Goal: Communication & Community: Answer question/provide support

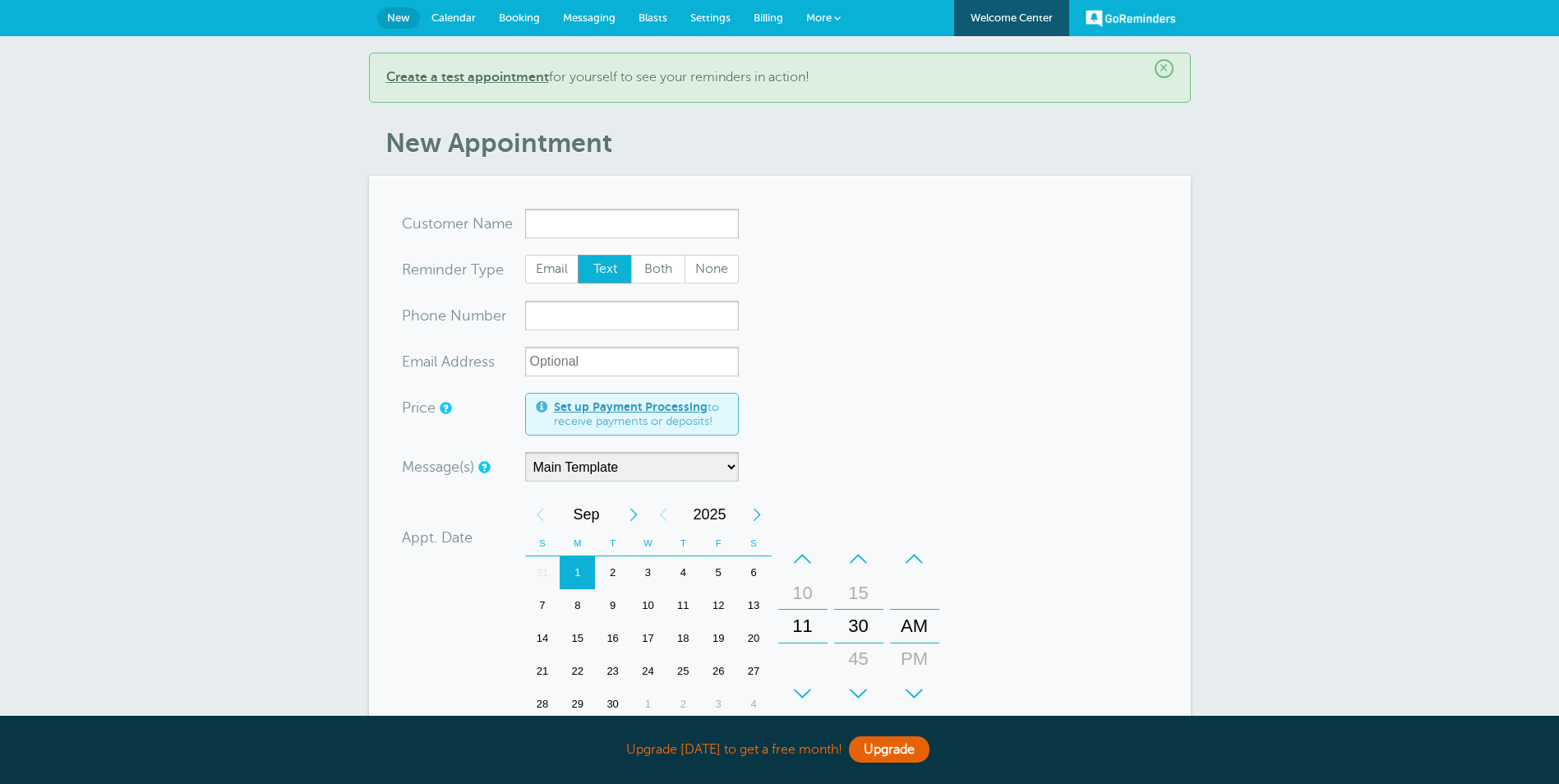
click at [599, 21] on span "Messaging" at bounding box center [589, 18] width 52 height 13
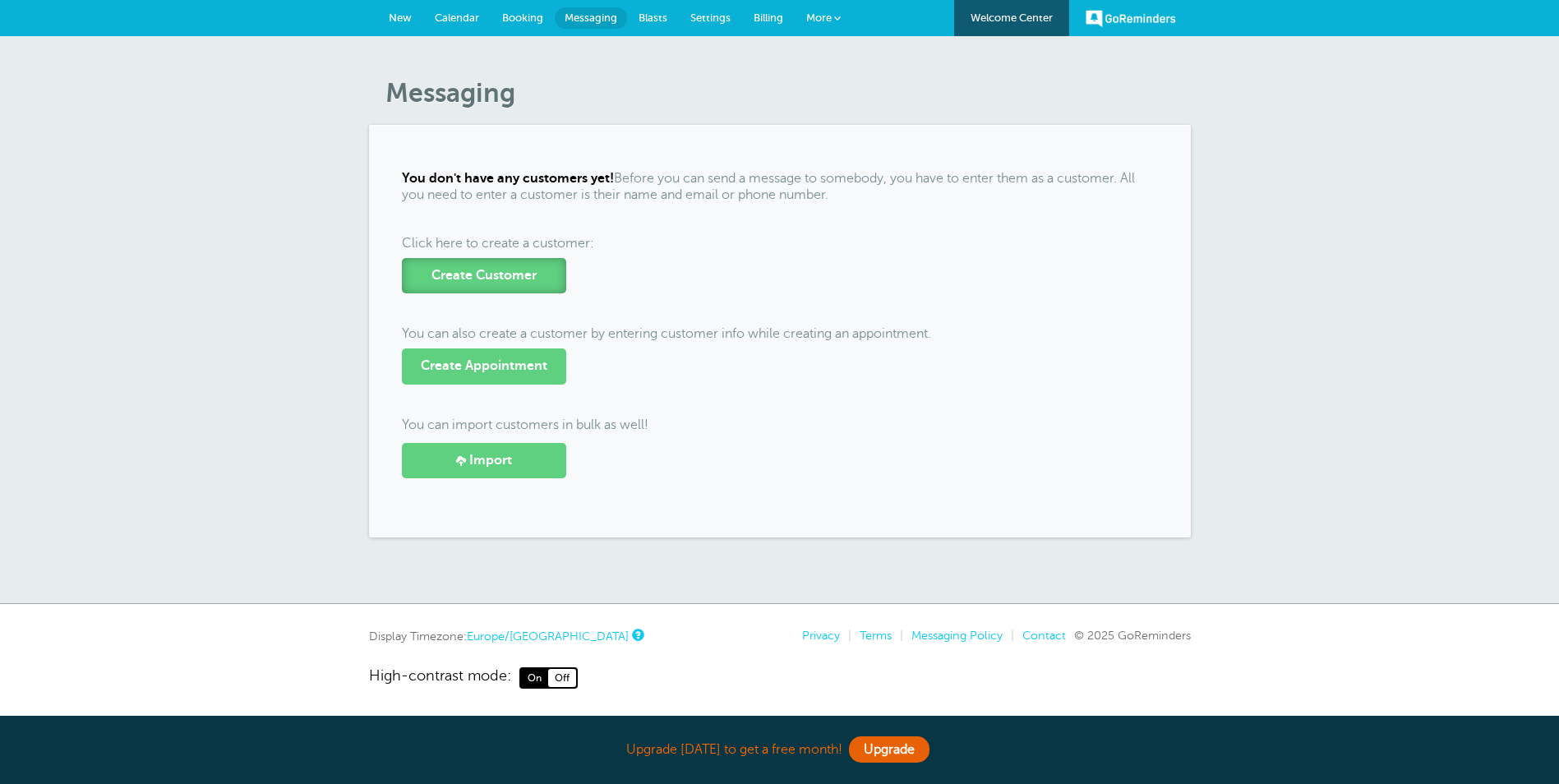
click at [479, 277] on span "Create Customer" at bounding box center [484, 275] width 105 height 15
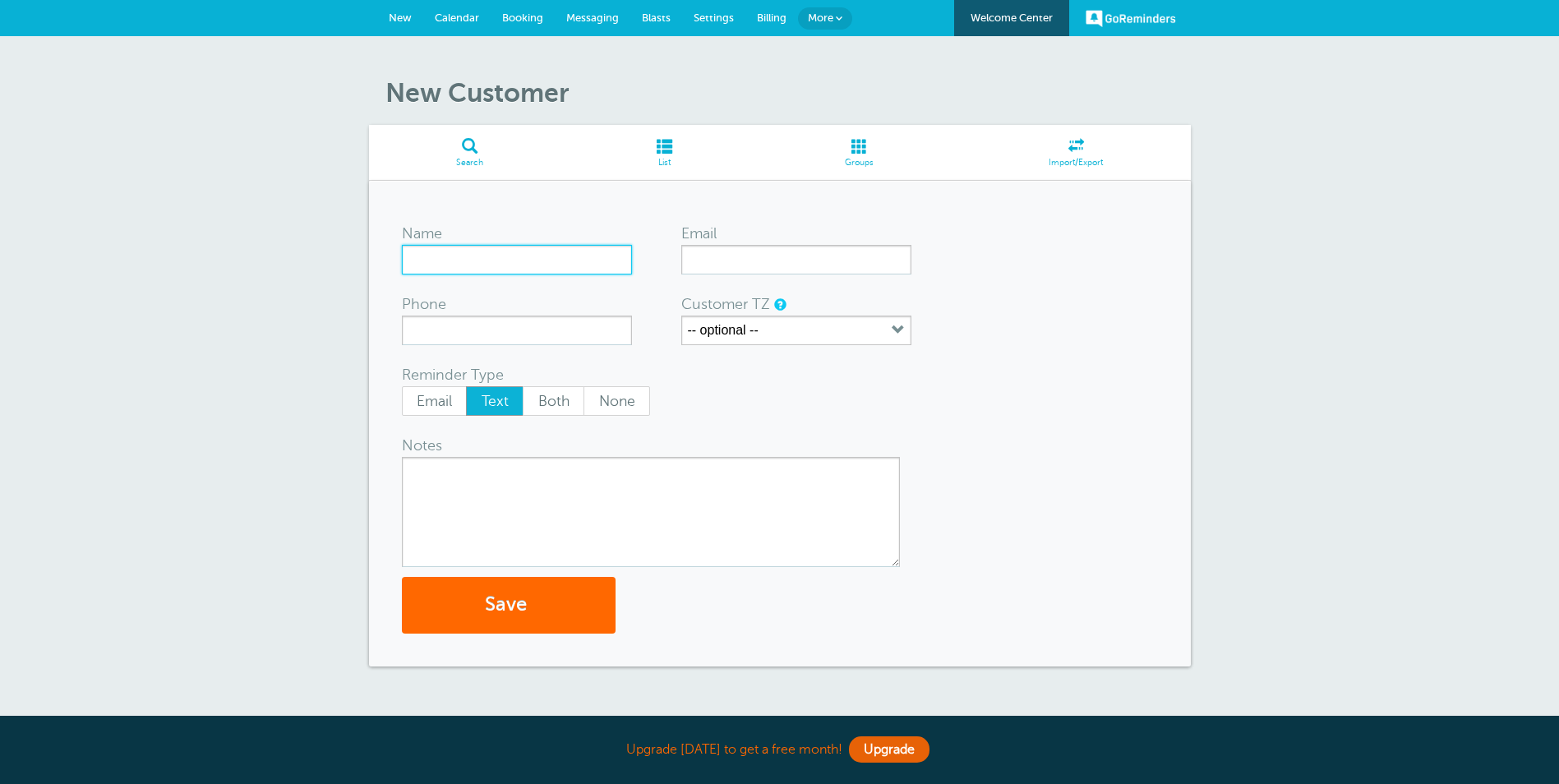
click at [492, 256] on input "Name" at bounding box center [516, 260] width 230 height 30
type input "[PERSON_NAME]"
type input "jays@yourhomefinance.co.uk"
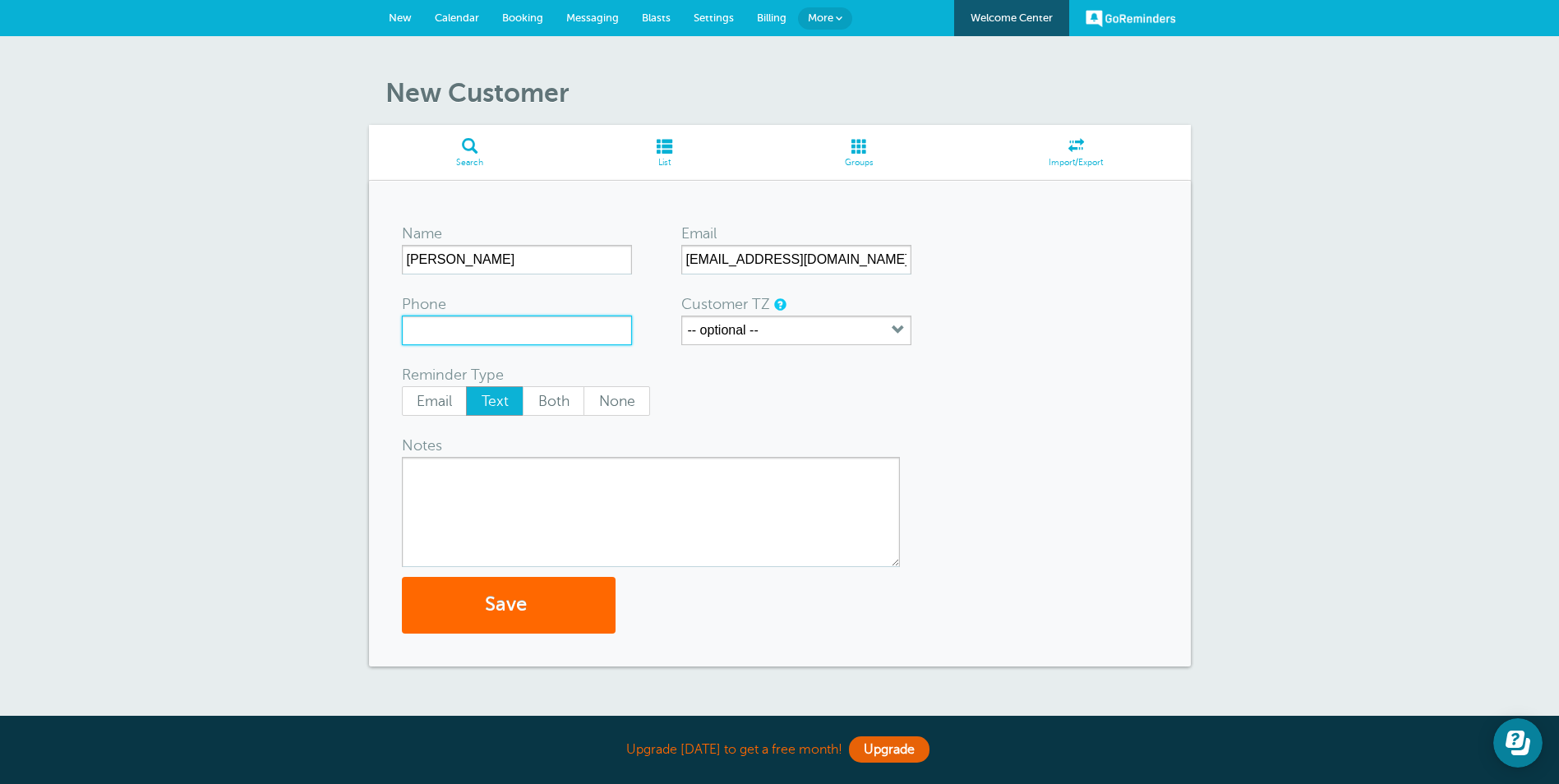
click at [413, 333] on input "Phone" at bounding box center [516, 330] width 230 height 30
type input "07778201073"
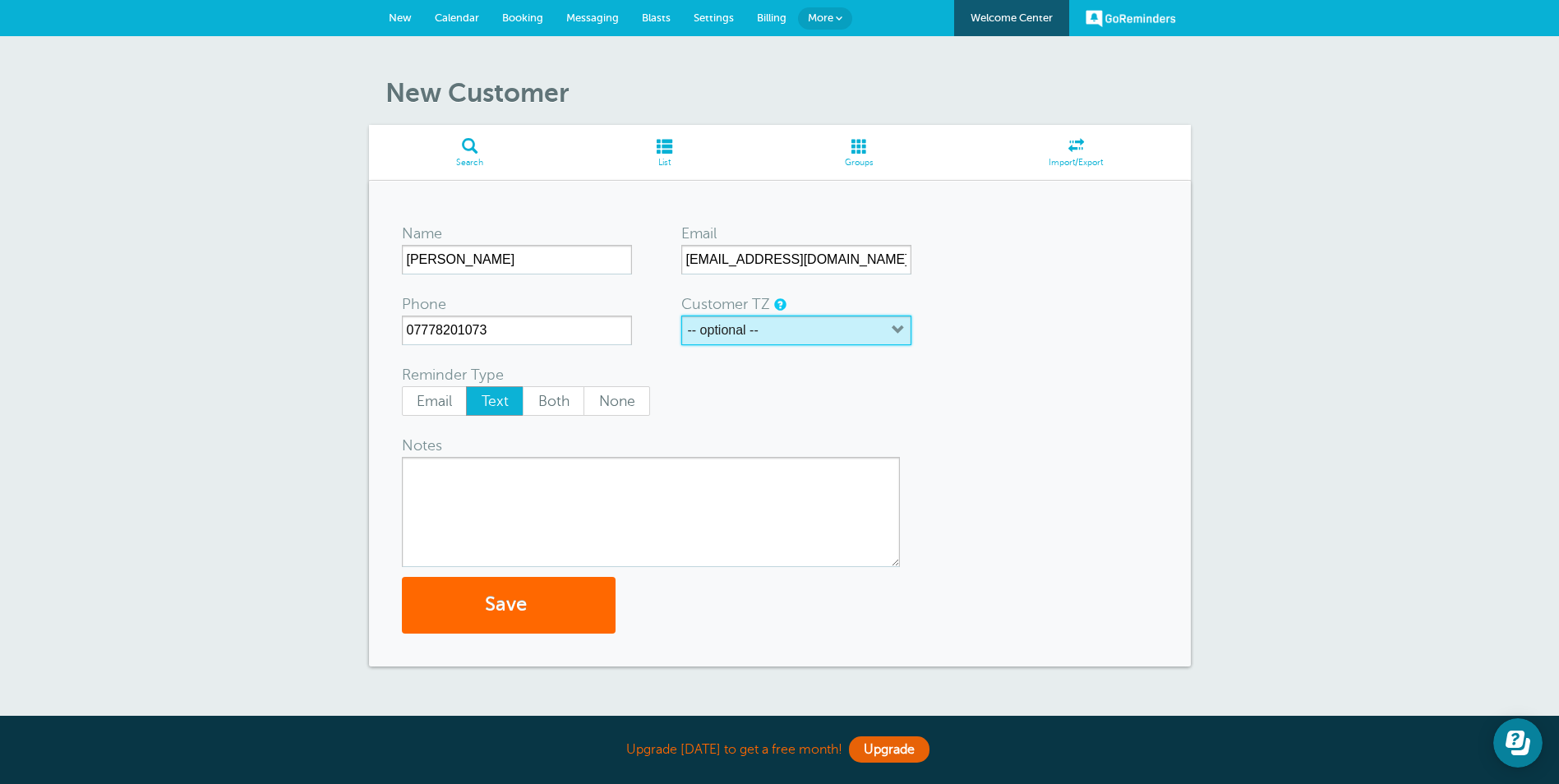
click at [725, 337] on label "-- optional --" at bounding box center [723, 330] width 70 height 14
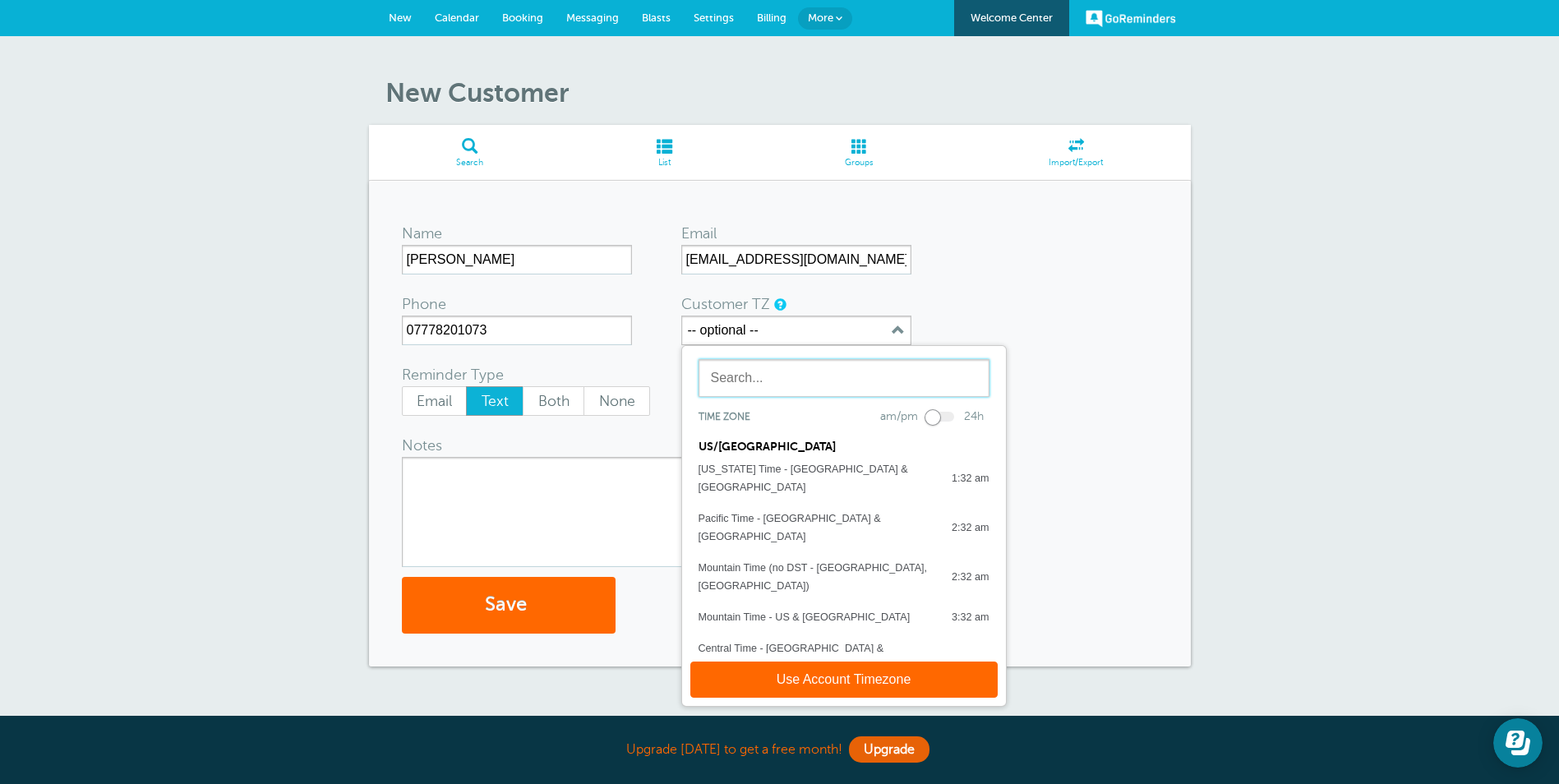
click at [729, 388] on input "text" at bounding box center [843, 378] width 291 height 38
type input "u"
type input "E"
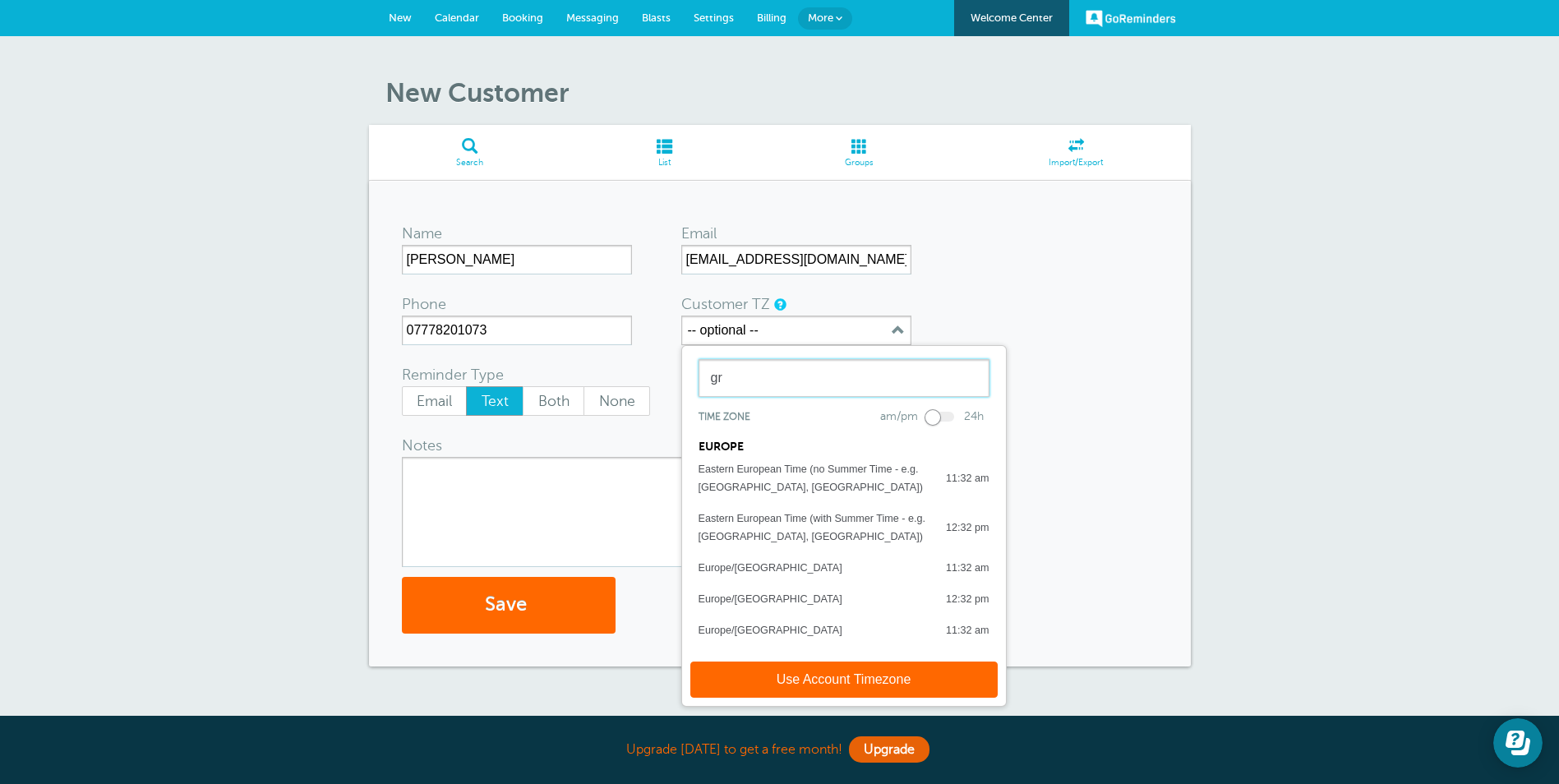
type input "g"
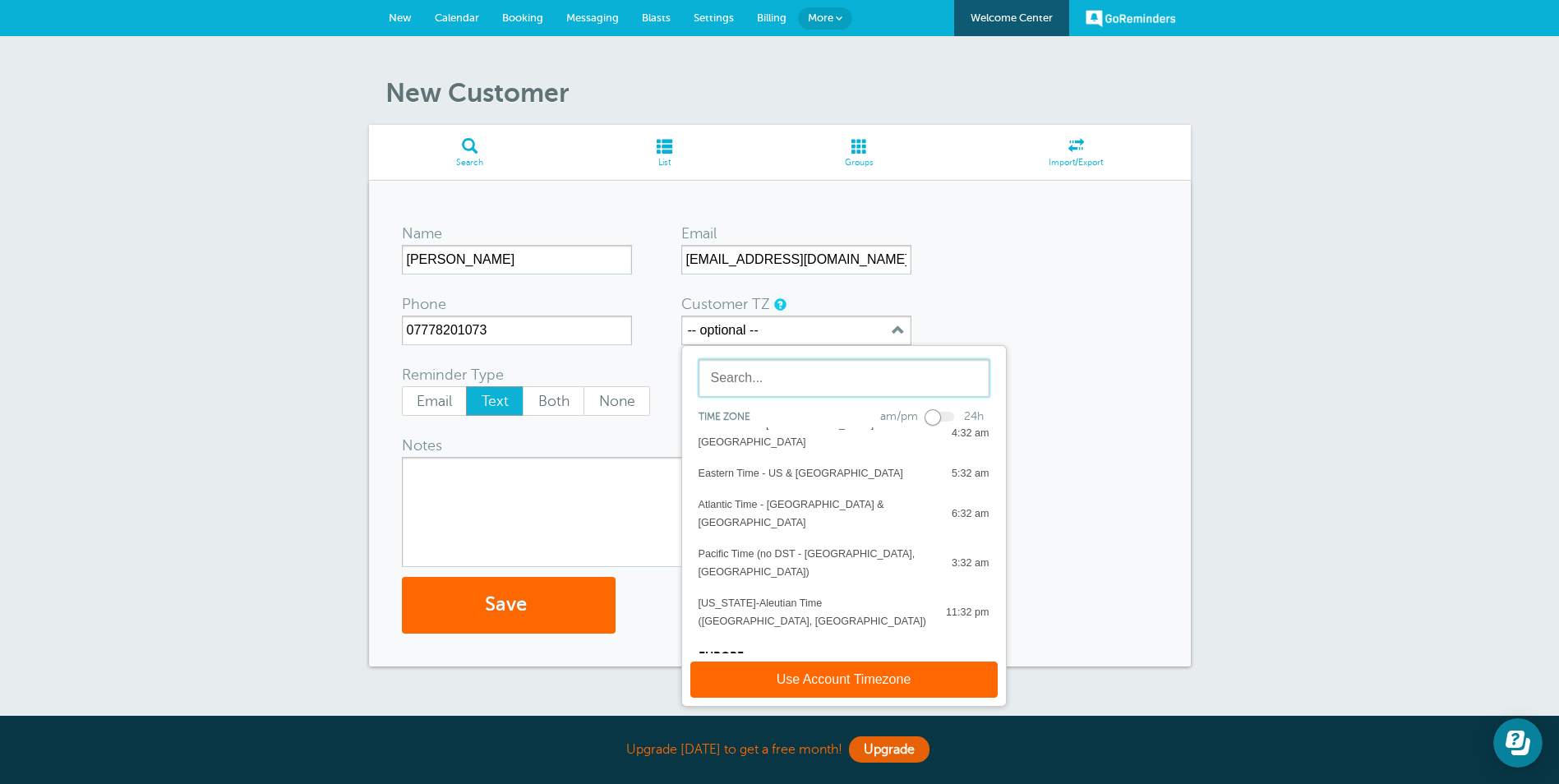
scroll to position [247, 0]
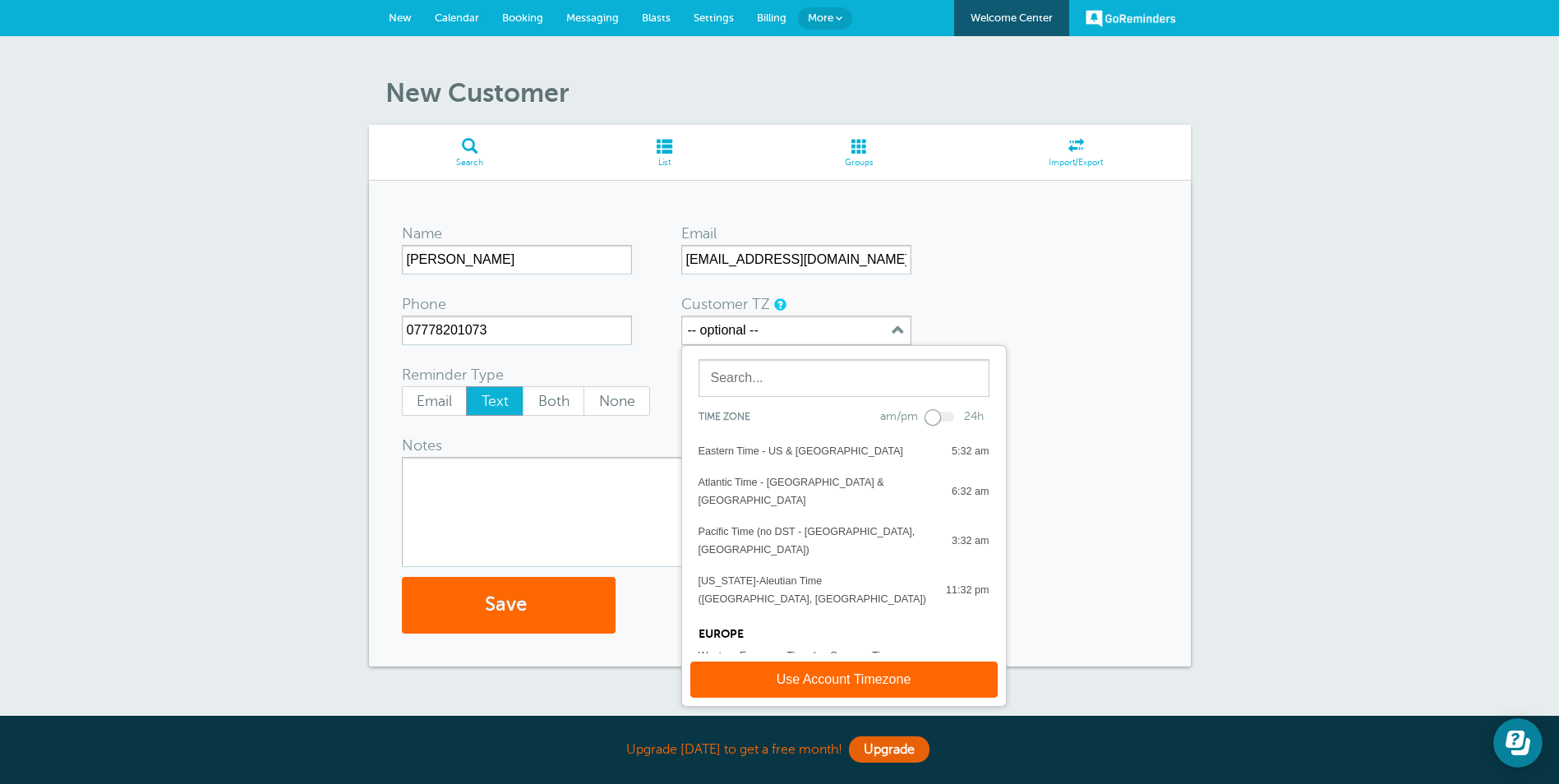
click at [784, 696] on div "Western European Time (with Summer Time - e.g. London, UK)" at bounding box center [814, 714] width 231 height 36
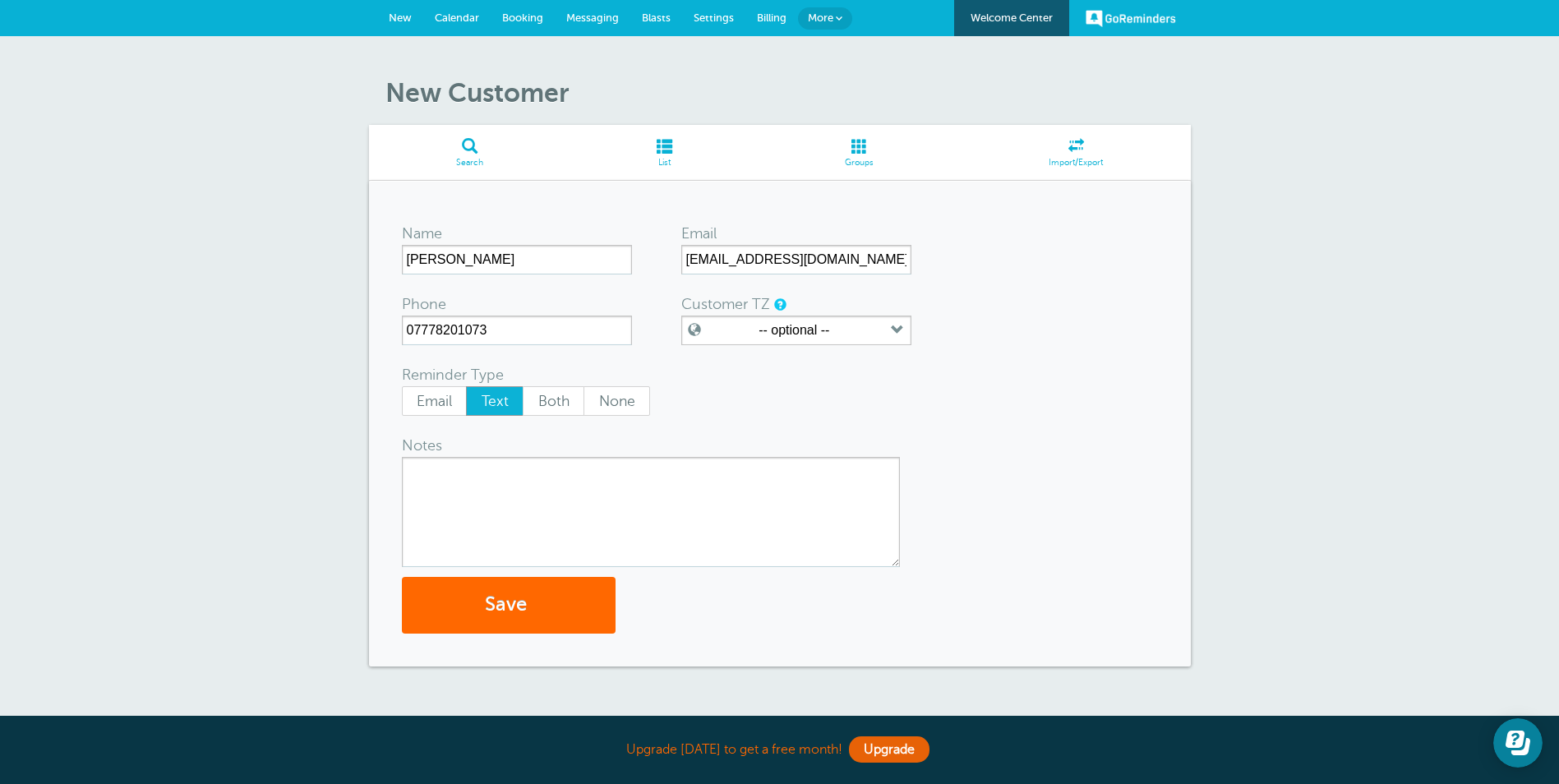
click at [457, 487] on textarea "Notes" at bounding box center [651, 512] width 498 height 110
type textarea "h"
type textarea "Wish you a Happy Birthday, I hope you have a great day. Jay Your Home Finance"
click at [542, 606] on button "Save" at bounding box center [508, 605] width 214 height 57
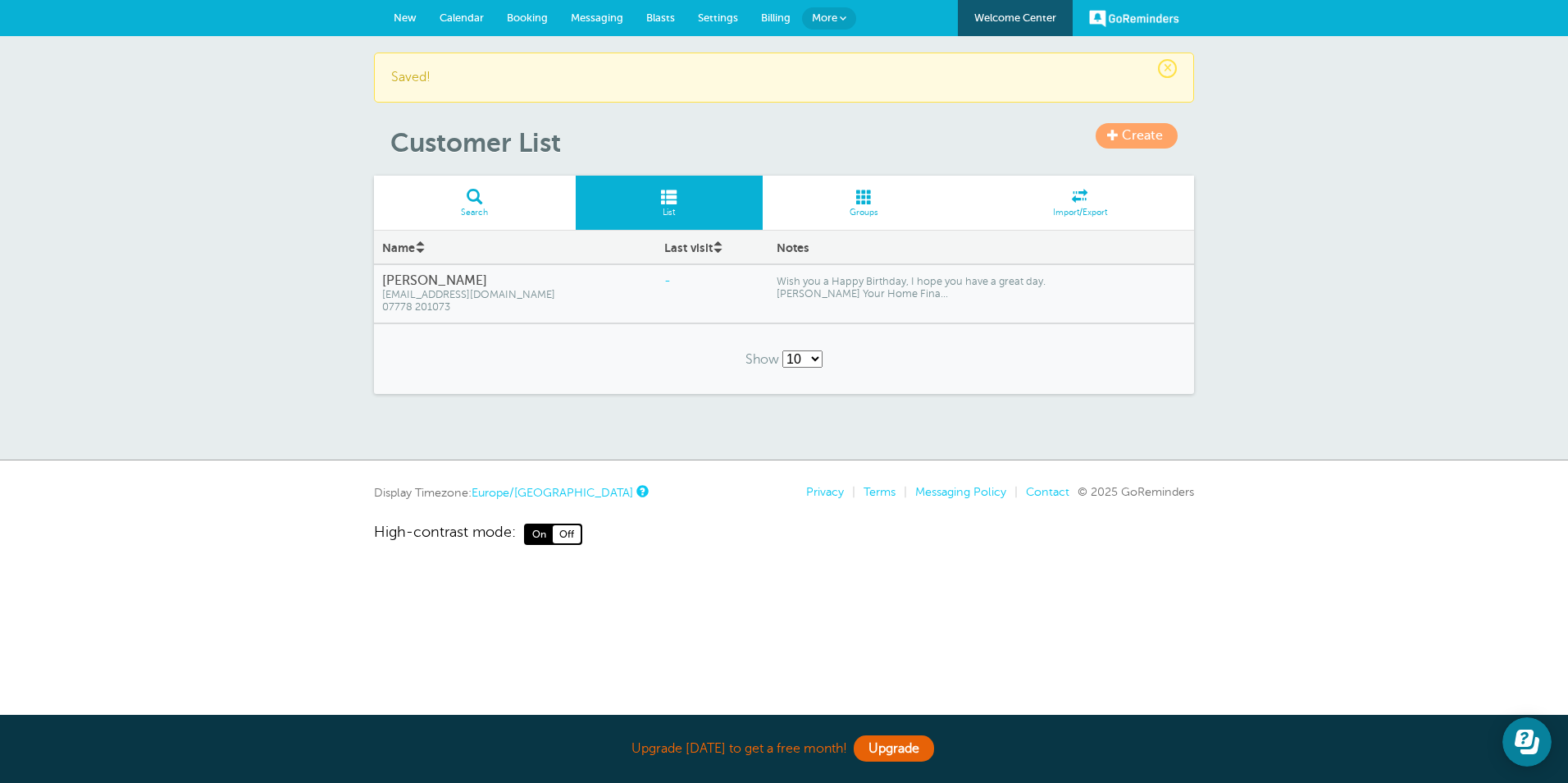
click at [411, 302] on span "07778 201073" at bounding box center [515, 308] width 265 height 13
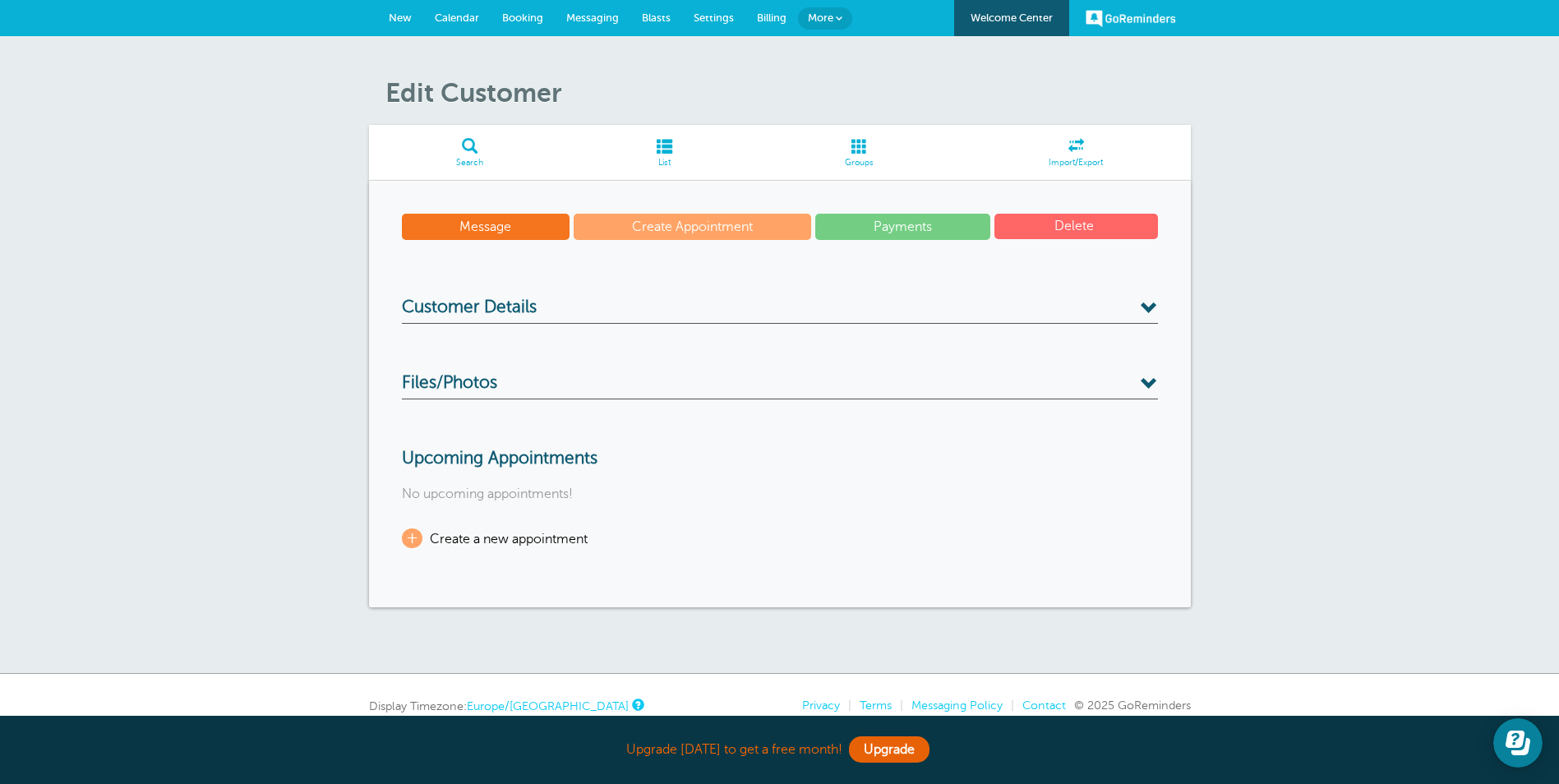
click at [493, 228] on link "Message" at bounding box center [486, 226] width 169 height 26
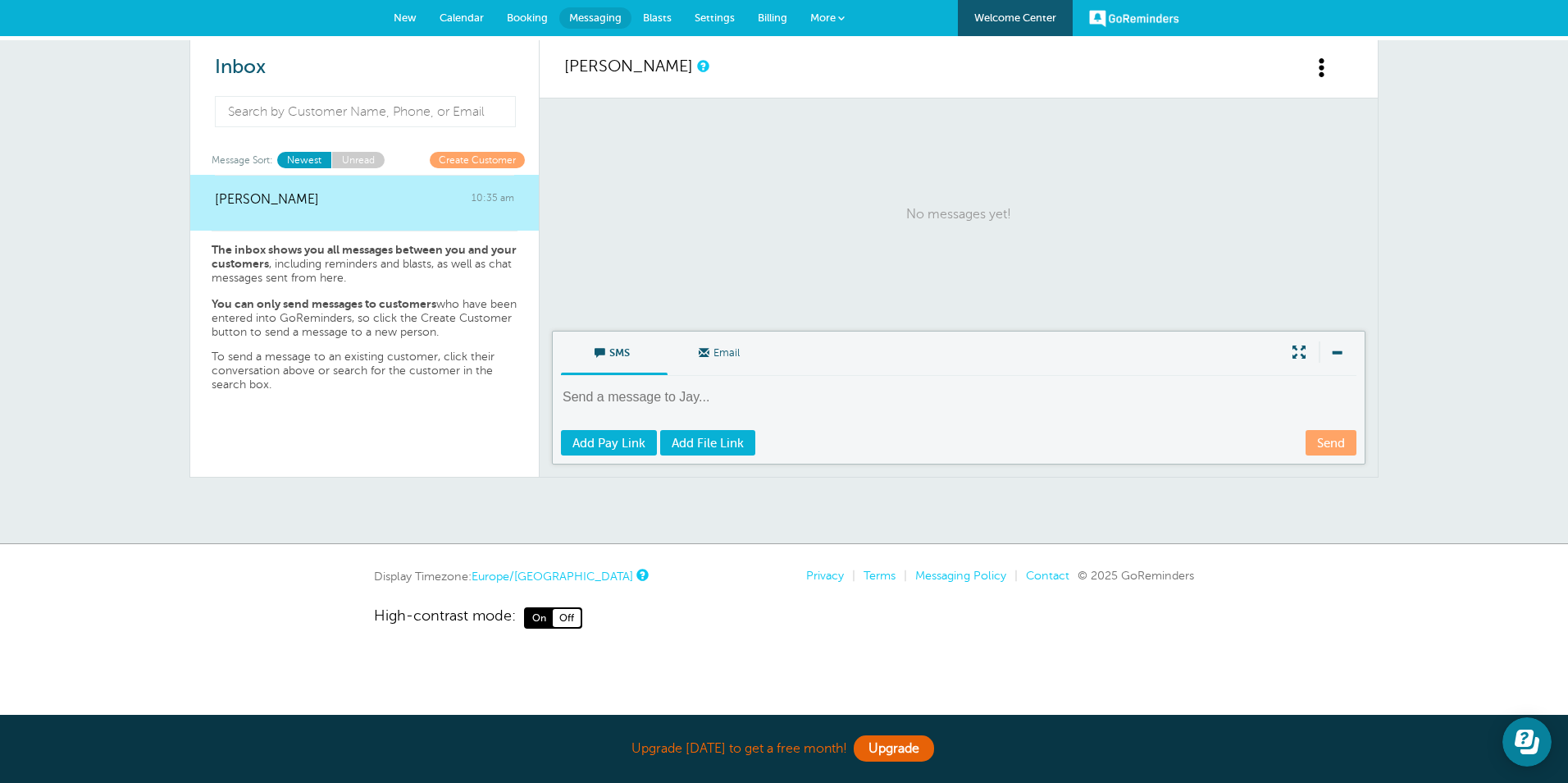
click at [610, 340] on span "SMS" at bounding box center [614, 351] width 82 height 40
click at [0, 0] on input "SMS" at bounding box center [0, 0] width 0 height 0
click at [1338, 446] on link "Send" at bounding box center [1331, 443] width 51 height 25
click at [621, 398] on textarea at bounding box center [961, 408] width 799 height 40
click at [718, 349] on span "Email" at bounding box center [721, 351] width 82 height 40
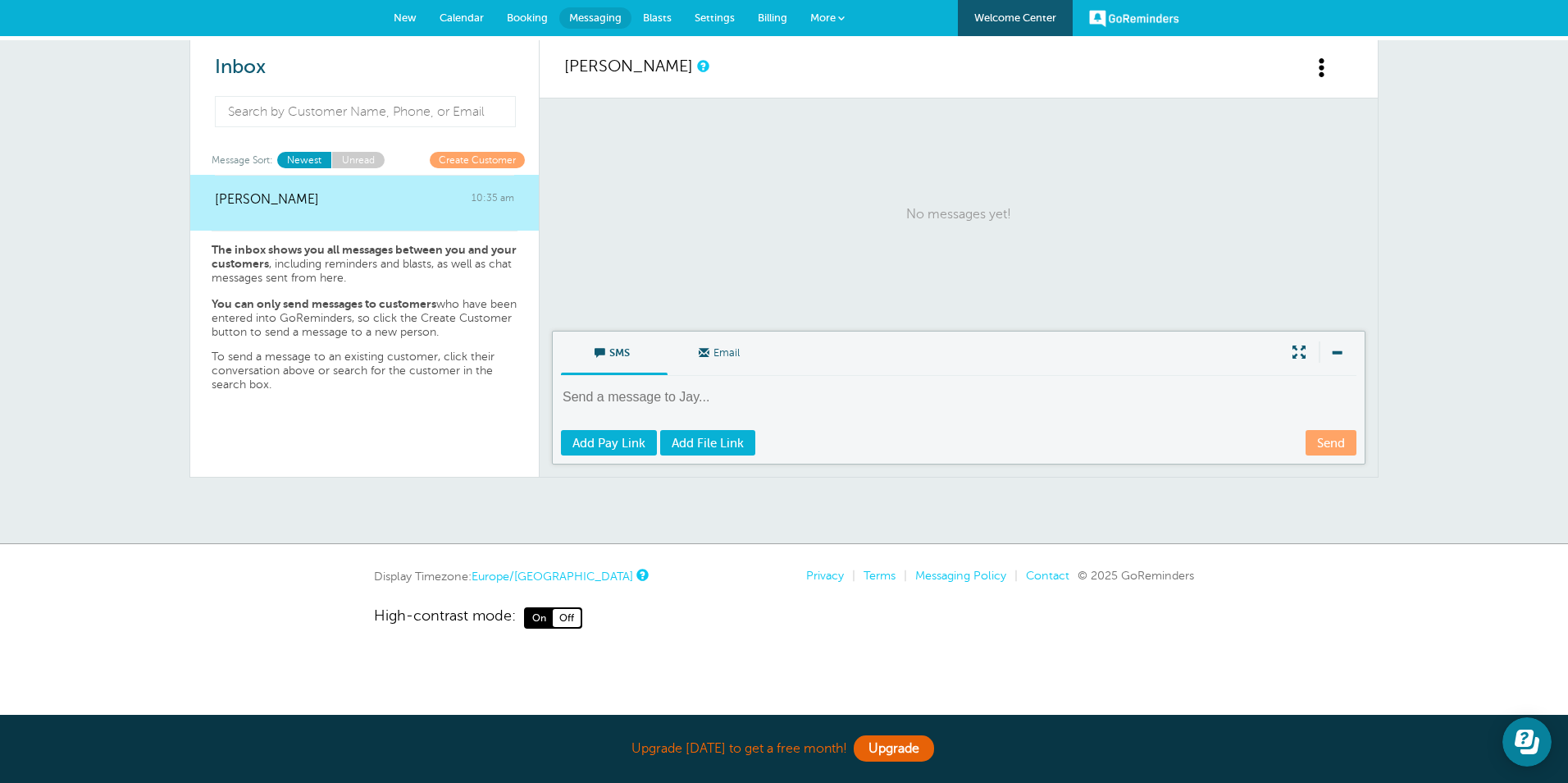
click at [0, 0] on input "Email" at bounding box center [0, 0] width 0 height 0
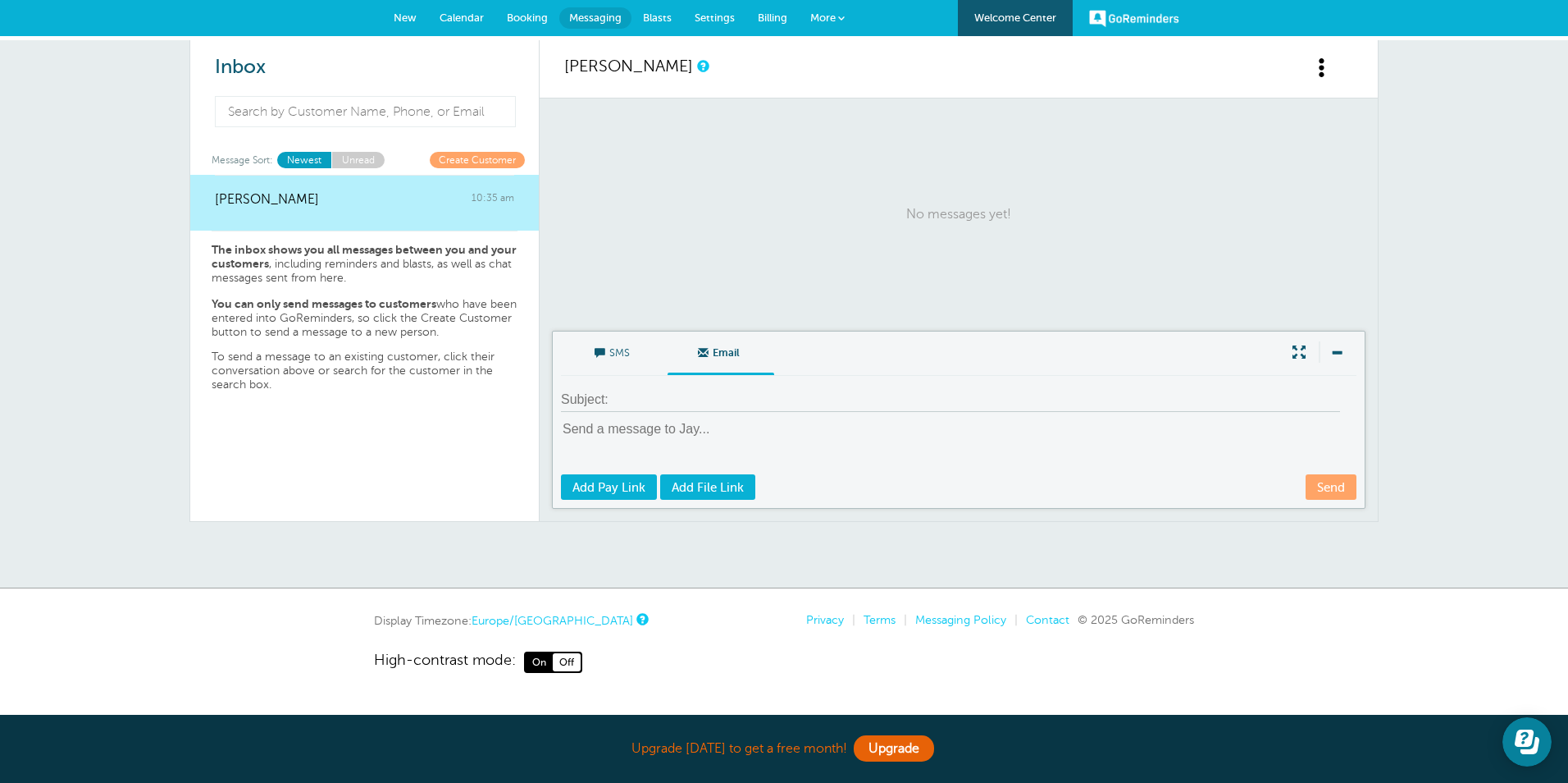
click at [604, 350] on span at bounding box center [600, 354] width 11 height 11
click at [0, 0] on input "SMS" at bounding box center [0, 0] width 0 height 0
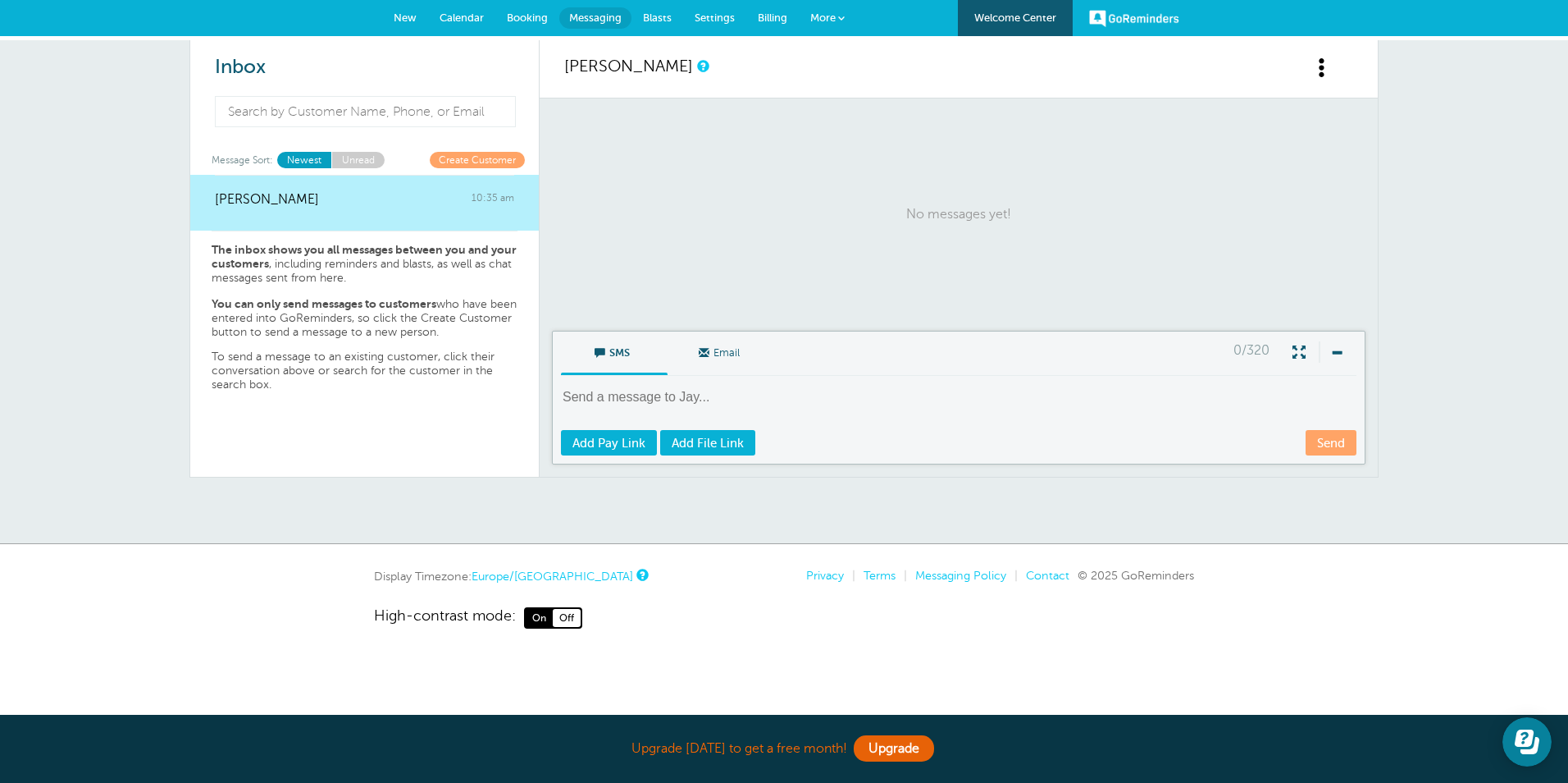
click at [589, 395] on textarea at bounding box center [961, 408] width 799 height 40
type textarea "Happy Birthday"
click at [1326, 438] on link "Send" at bounding box center [1331, 443] width 51 height 25
